Goal: Transaction & Acquisition: Purchase product/service

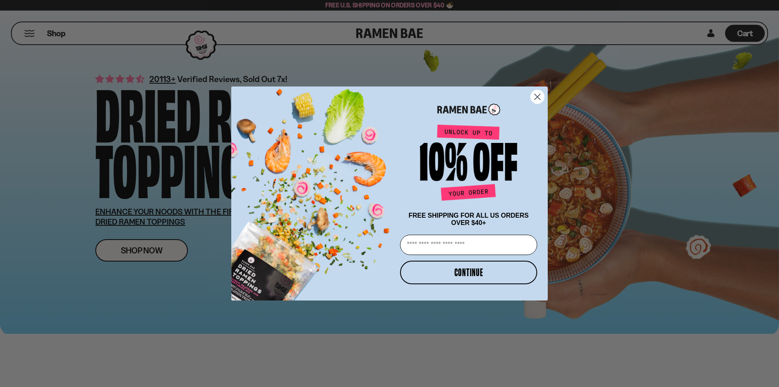
click at [540, 97] on icon "Close dialog" at bounding box center [538, 97] width 6 height 6
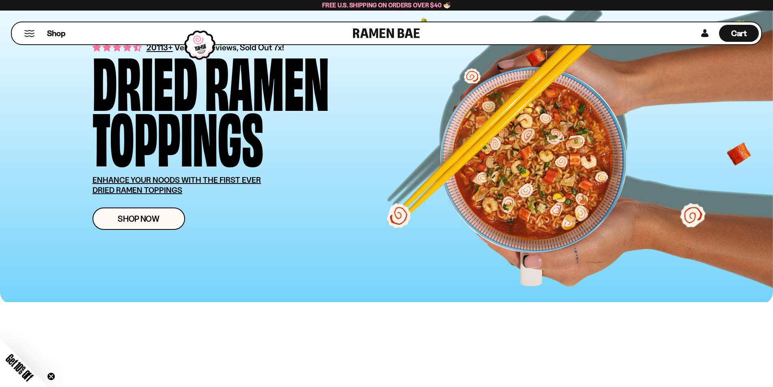
scroll to position [41, 0]
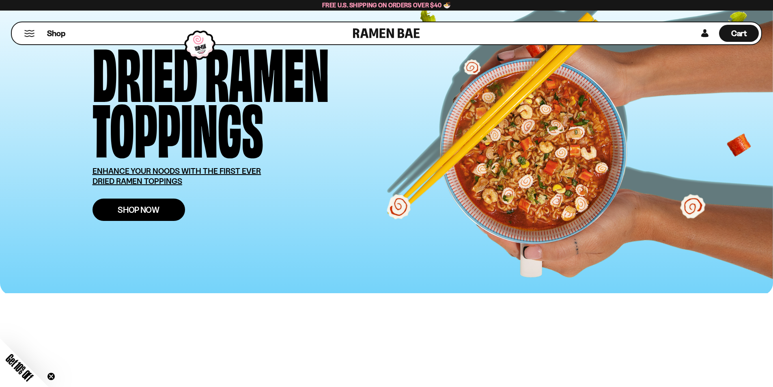
click at [118, 214] on span "Shop Now" at bounding box center [139, 209] width 42 height 9
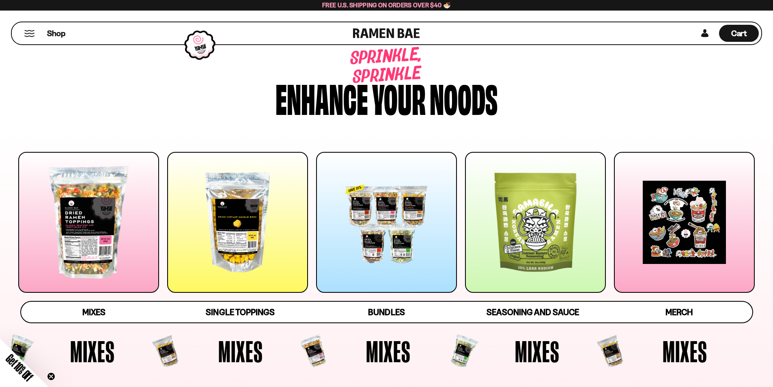
click at [100, 261] on div at bounding box center [88, 222] width 141 height 141
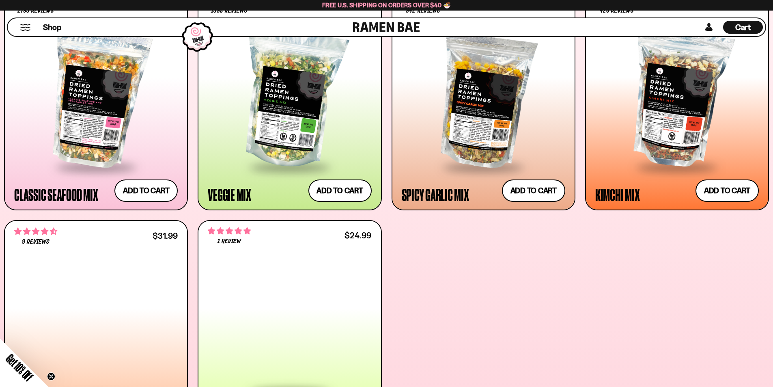
scroll to position [410, 0]
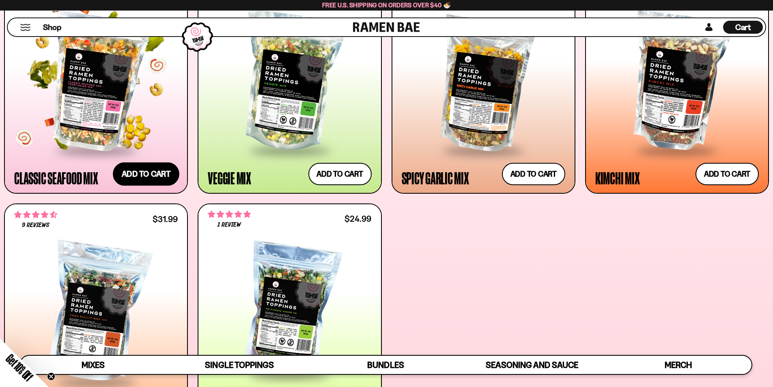
click at [148, 185] on button "Add to cart Add — Regular price $26.99 Regular price Sale price $26.99 Unit pri…" at bounding box center [146, 174] width 67 height 24
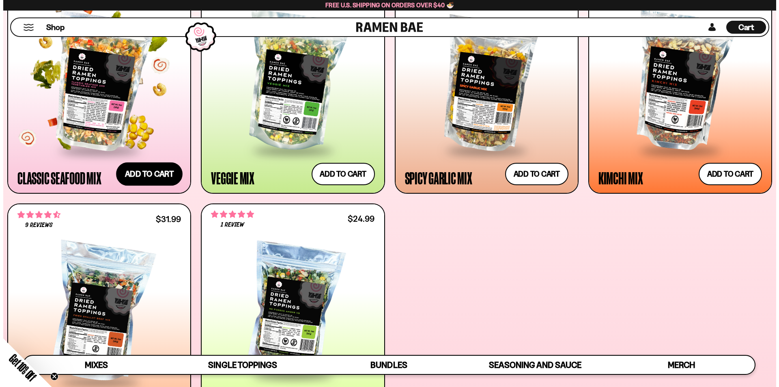
scroll to position [411, 0]
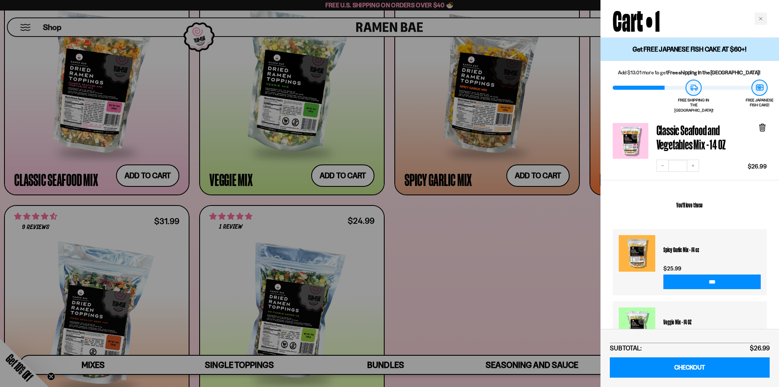
click at [514, 271] on div at bounding box center [389, 193] width 779 height 387
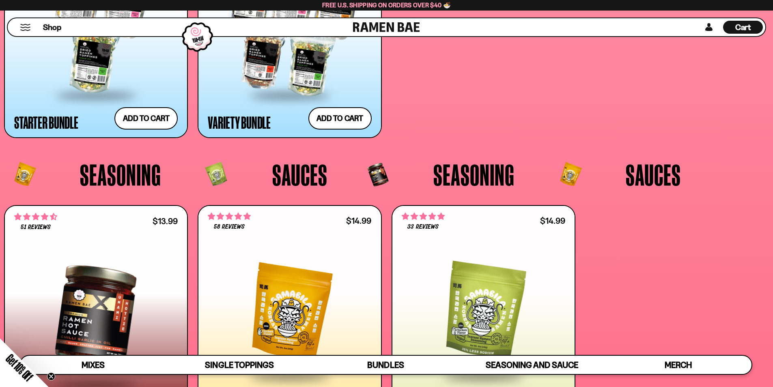
scroll to position [2195, 0]
